Goal: Information Seeking & Learning: Check status

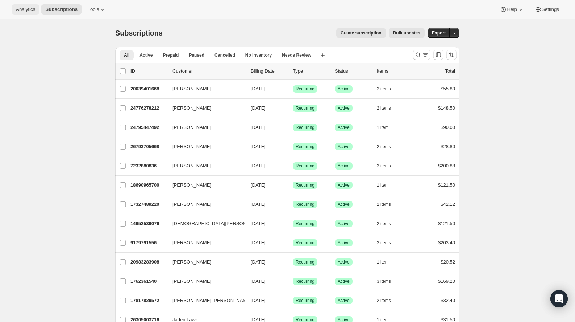
click at [35, 9] on span "Analytics" at bounding box center [25, 10] width 19 height 6
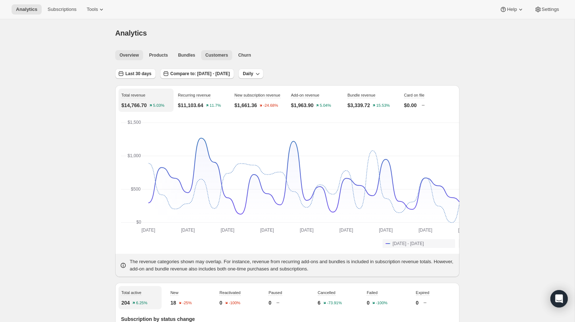
click at [206, 58] on span "Customers" at bounding box center [217, 55] width 23 height 6
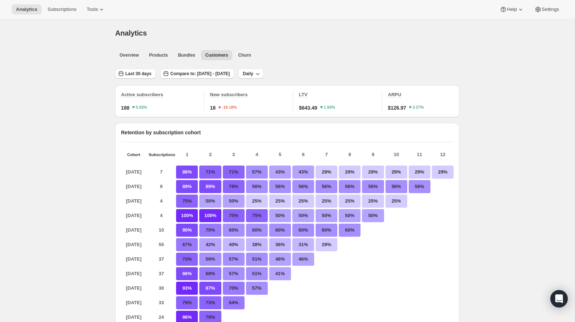
click at [454, 158] on p "12" at bounding box center [443, 154] width 22 height 7
click at [125, 77] on span "Last 30 days" at bounding box center [138, 74] width 26 height 6
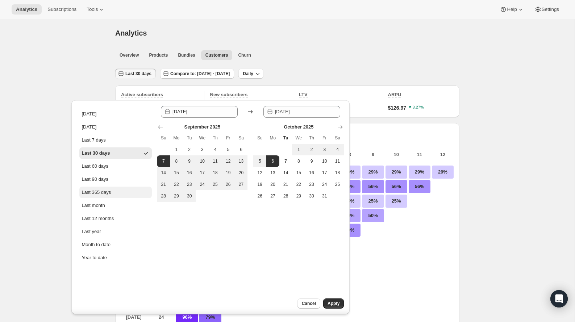
click at [108, 196] on div "Last 365 days" at bounding box center [96, 192] width 29 height 7
type input "[DATE]"
click at [335, 306] on button "Apply" at bounding box center [333, 303] width 21 height 10
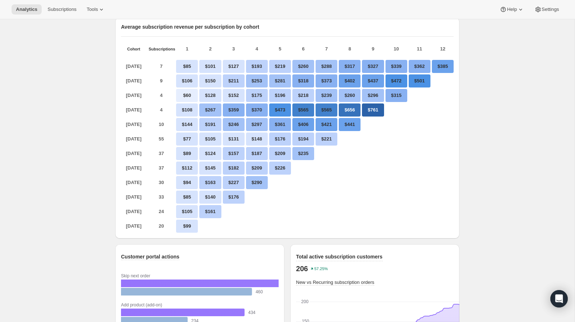
scroll to position [330, 0]
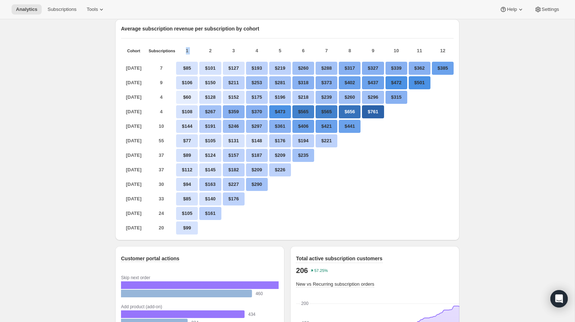
drag, startPoint x: 160, startPoint y: 105, endPoint x: 178, endPoint y: 105, distance: 18.1
click at [178, 60] on div "Cohort Subscriptions 1 2 3 4 5 6 7 8 9 10 11 12" at bounding box center [287, 53] width 333 height 13
click at [149, 75] on p "7" at bounding box center [161, 68] width 25 height 13
click at [176, 54] on p "1" at bounding box center [187, 50] width 22 height 7
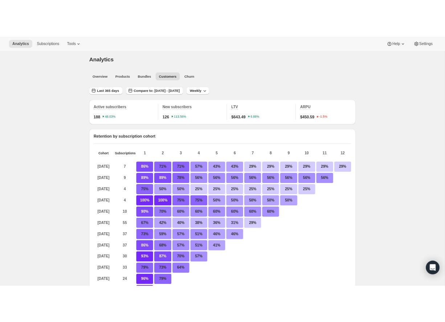
scroll to position [0, 0]
